Goal: Task Accomplishment & Management: Use online tool/utility

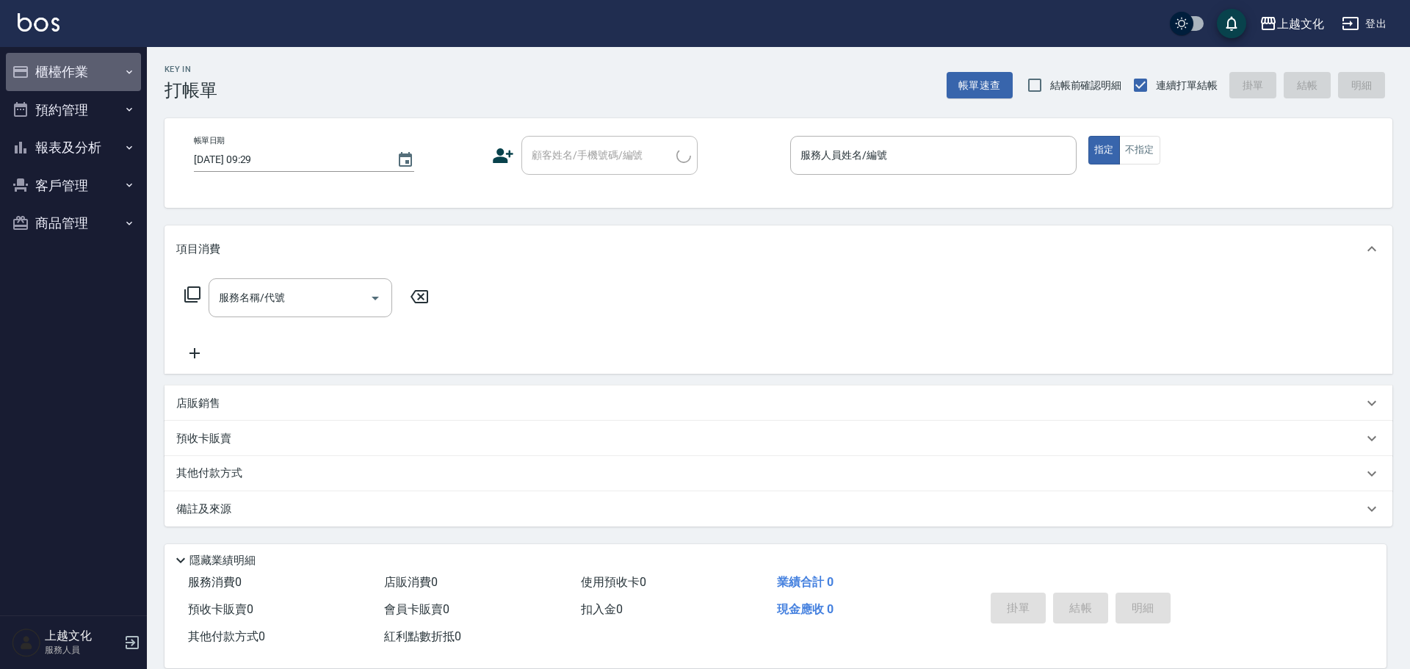
click at [83, 81] on button "櫃檯作業" at bounding box center [73, 72] width 135 height 38
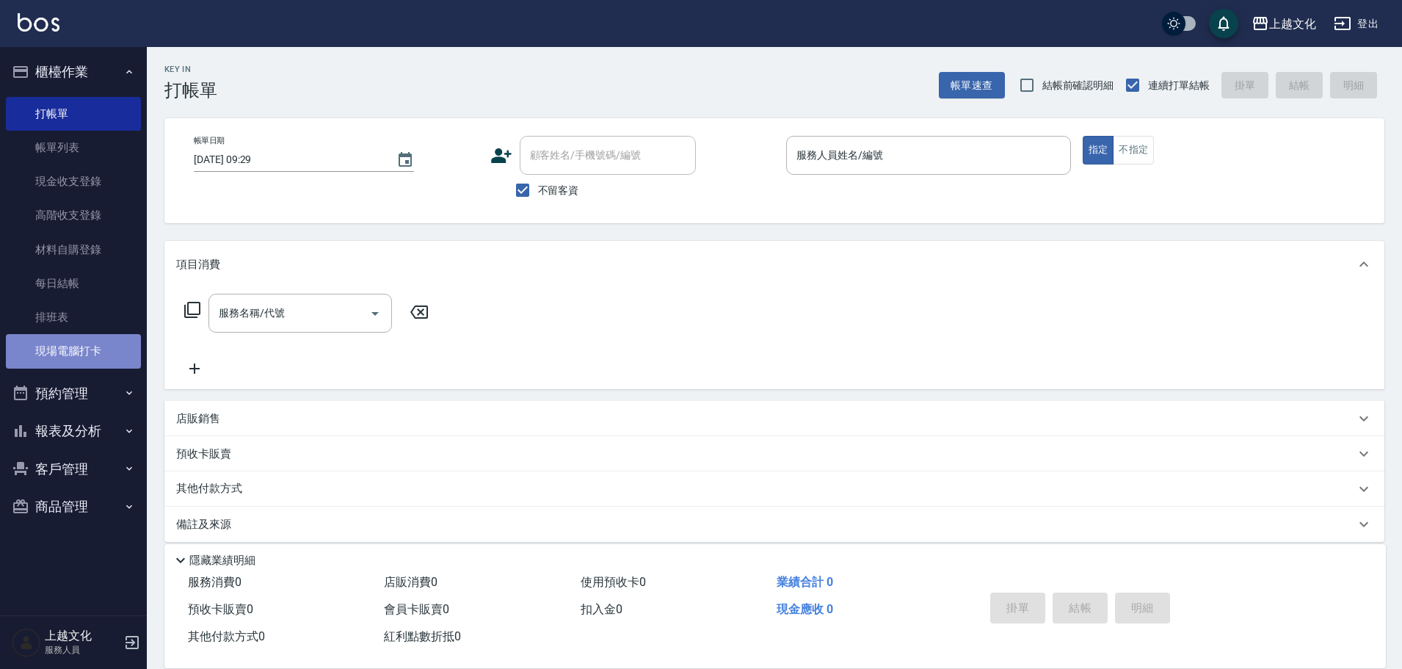
click at [84, 346] on link "現場電腦打卡" at bounding box center [73, 351] width 135 height 34
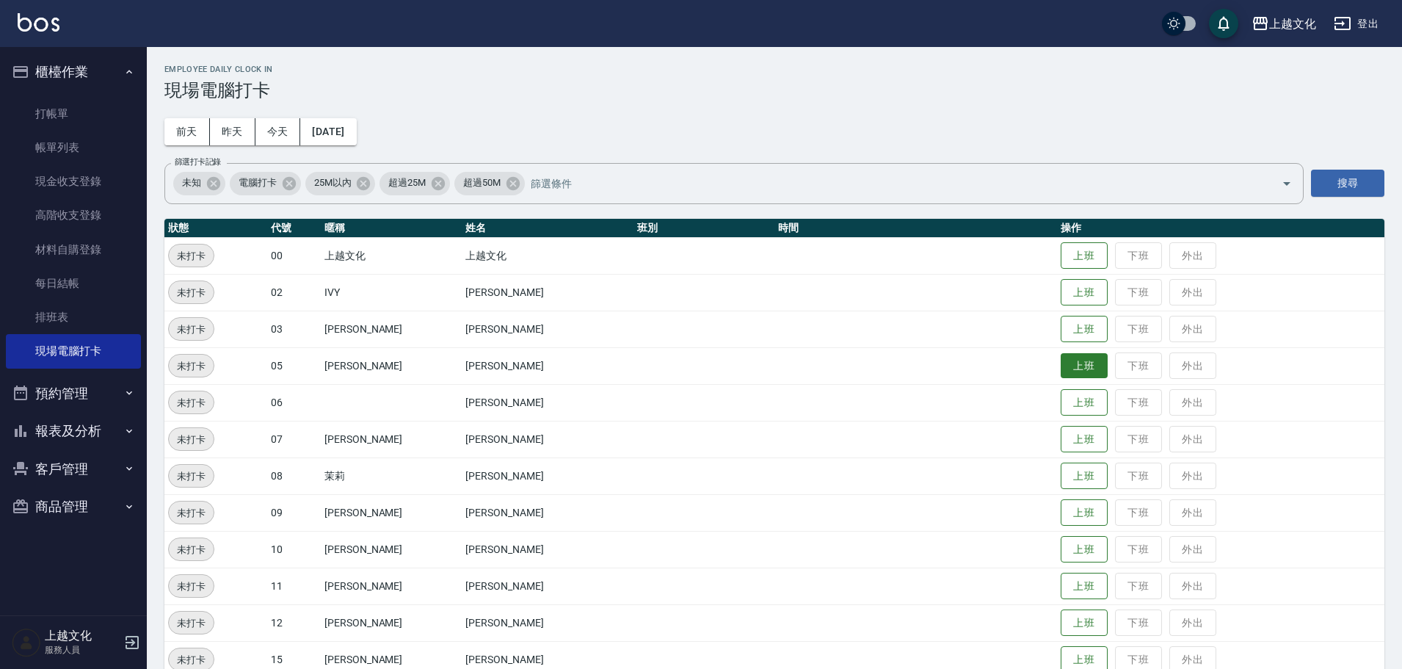
click at [1072, 371] on button "上班" at bounding box center [1084, 366] width 47 height 26
click at [1061, 295] on button "上班" at bounding box center [1084, 293] width 47 height 26
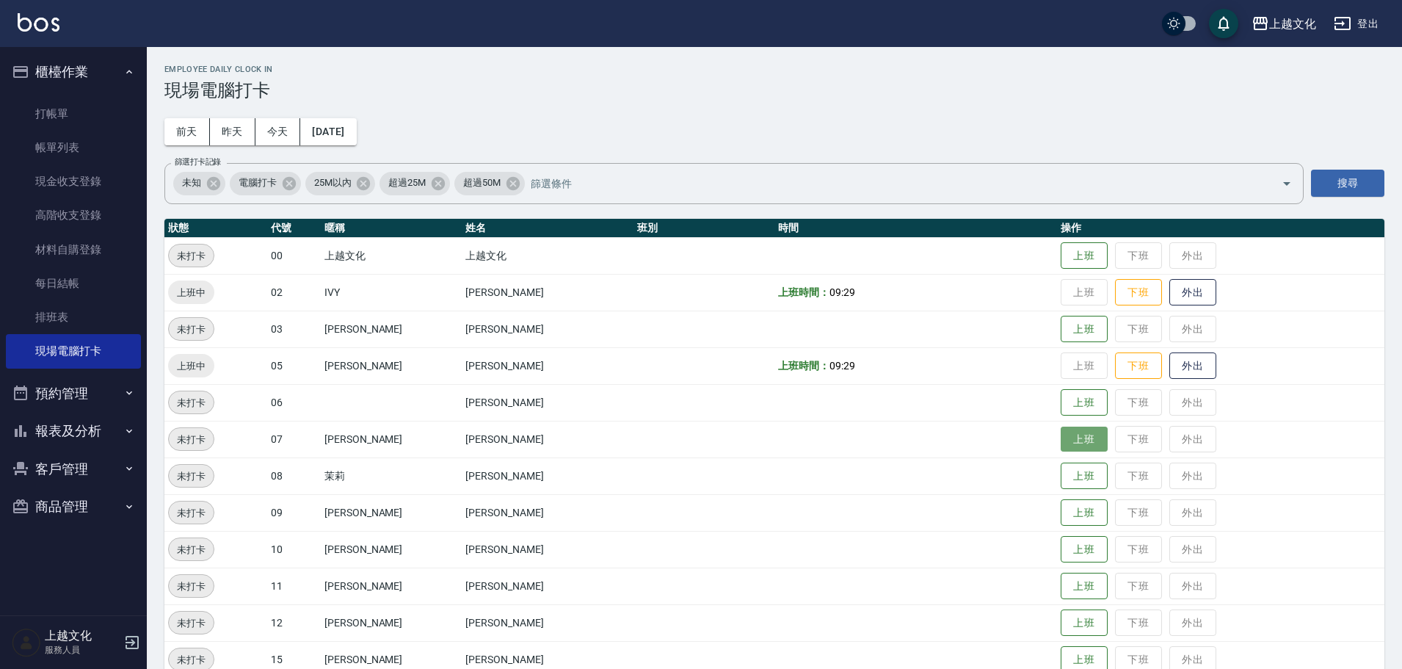
click at [1066, 440] on button "上班" at bounding box center [1084, 440] width 47 height 26
click at [1072, 585] on button "上班" at bounding box center [1084, 586] width 47 height 26
